Goal: Information Seeking & Learning: Learn about a topic

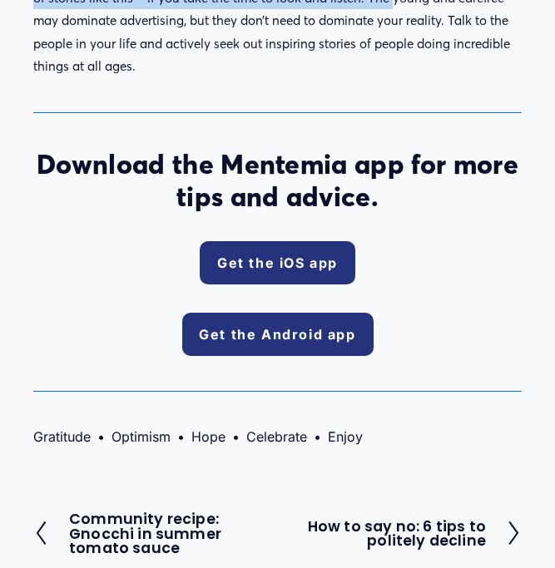
scroll to position [2224, 0]
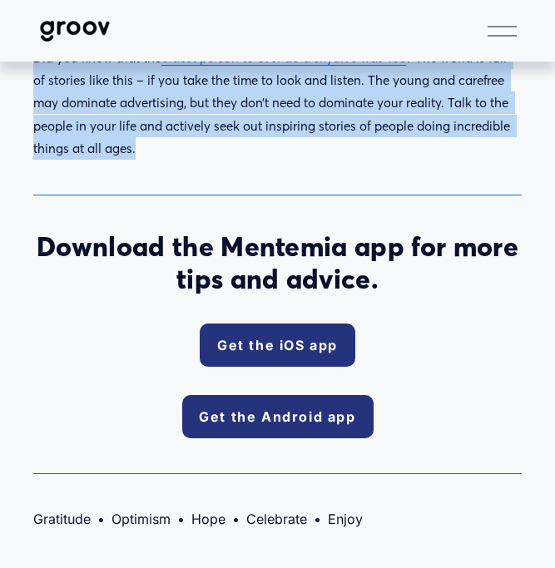
drag, startPoint x: 33, startPoint y: 161, endPoint x: 370, endPoint y: 177, distance: 337.4
copy div "Lor ipsu dolorsitamet con adi elits doeiu. Te incididuntut labor et dolo, magna…"
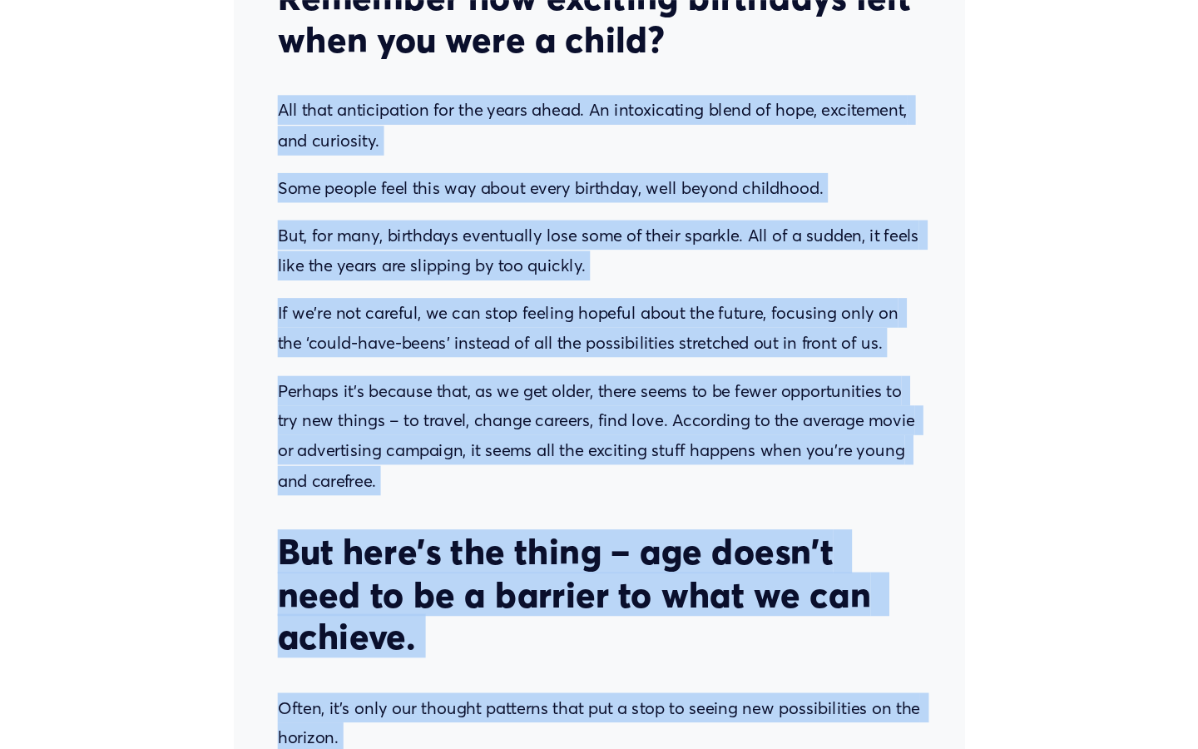
scroll to position [781, 0]
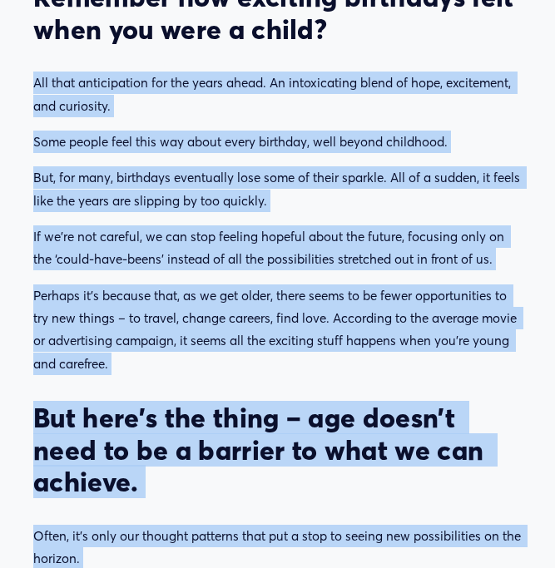
copy div "Lor ipsu dolorsitamet con adi elits doeiu. Te incididuntut labor et dolo, magna…"
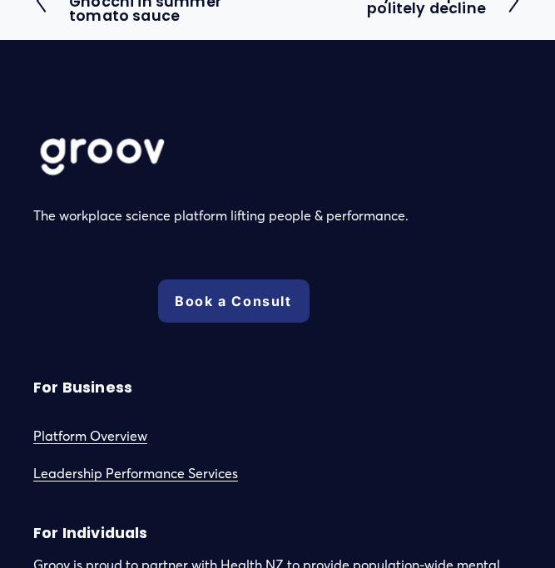
scroll to position [3532, 0]
